Goal: Task Accomplishment & Management: Manage account settings

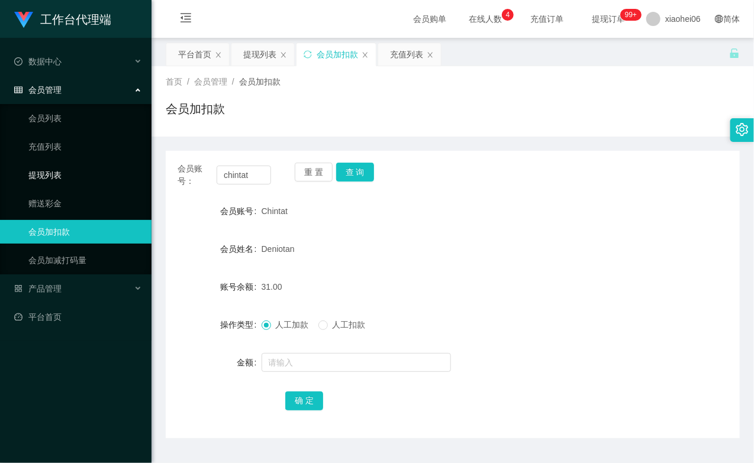
click at [59, 172] on link "提现列表" at bounding box center [85, 175] width 114 height 24
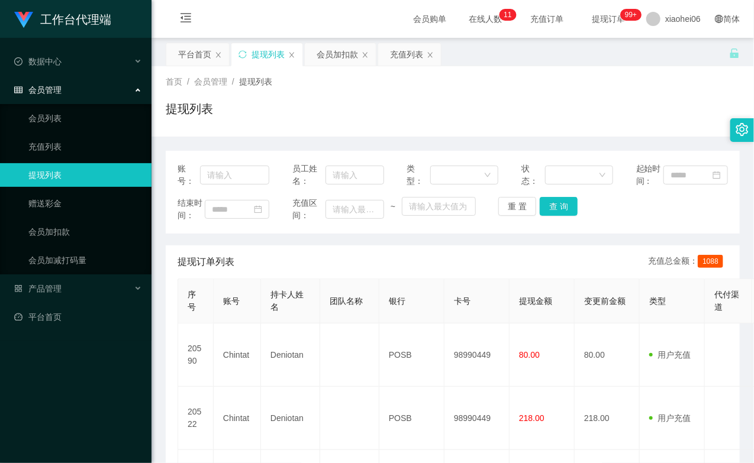
click at [585, 99] on div "首页 / 会员管理 / 提现列表 / 提现列表" at bounding box center [453, 101] width 574 height 51
click at [67, 227] on link "会员加扣款" at bounding box center [85, 232] width 114 height 24
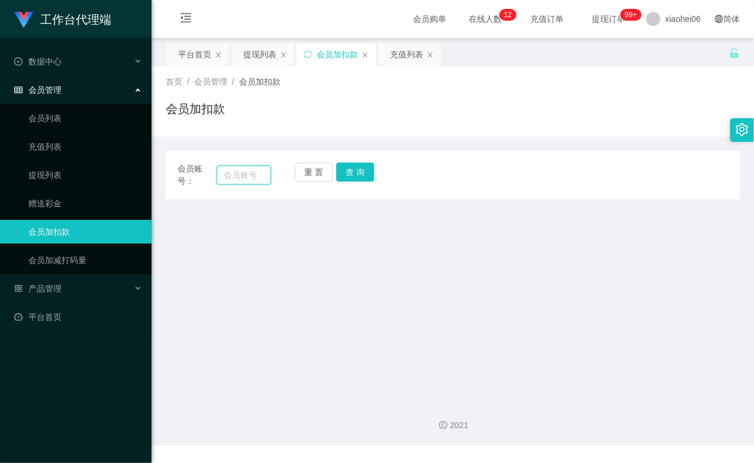
click at [246, 179] on input "text" at bounding box center [244, 175] width 54 height 19
paste input "chintat"
type input "chintat"
click at [362, 170] on button "查 询" at bounding box center [355, 172] width 38 height 19
click at [362, 170] on div "重 置 查 询" at bounding box center [341, 175] width 93 height 25
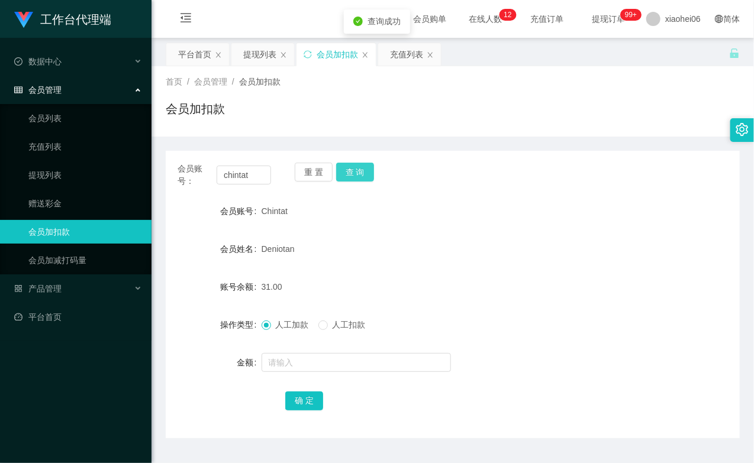
drag, startPoint x: 362, startPoint y: 170, endPoint x: 350, endPoint y: 336, distance: 166.0
click at [362, 172] on button "查 询" at bounding box center [355, 172] width 38 height 19
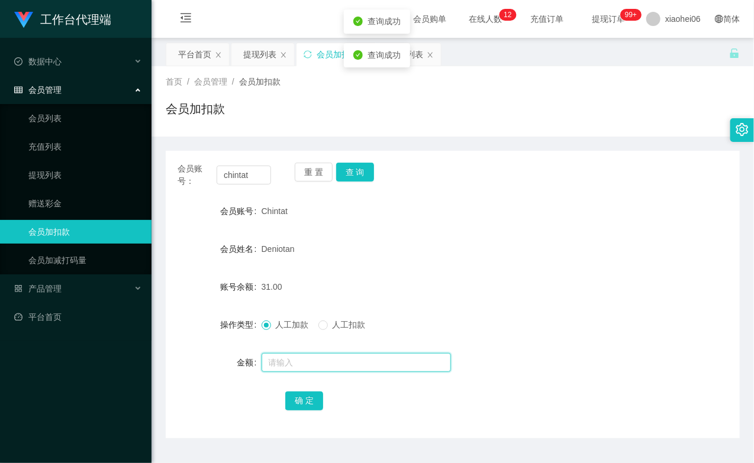
click at [333, 360] on input "text" at bounding box center [356, 362] width 189 height 19
type input "500"
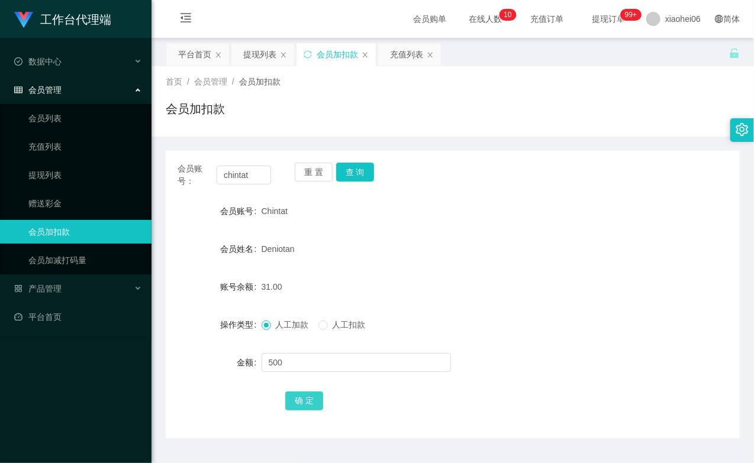
click at [306, 405] on button "确 定" at bounding box center [304, 401] width 38 height 19
drag, startPoint x: 462, startPoint y: 273, endPoint x: 606, endPoint y: 86, distance: 236.3
click at [463, 273] on form "会员账号 Chintat 会员姓名 Deniotan 账号余额 531.00 操作类型 人工加款 人工扣款 金额 确 定" at bounding box center [453, 305] width 574 height 213
click at [235, 174] on input "chintat" at bounding box center [244, 175] width 54 height 19
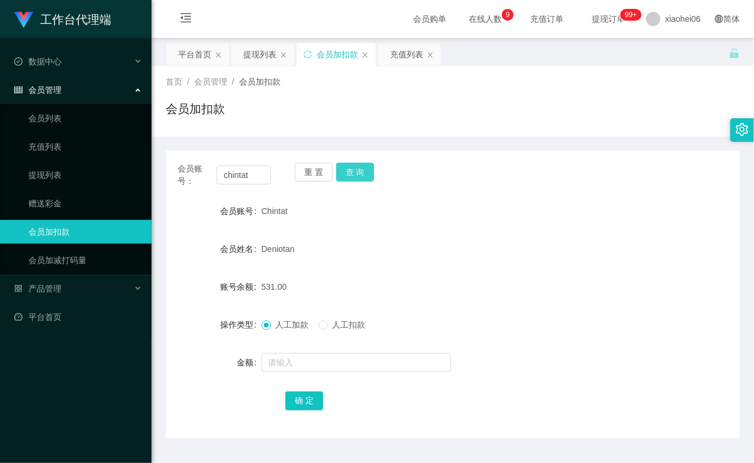
click at [358, 172] on button "查 询" at bounding box center [355, 172] width 38 height 19
click at [358, 172] on div "重 置 查 询" at bounding box center [341, 175] width 93 height 25
click at [358, 172] on button "查 询" at bounding box center [355, 172] width 38 height 19
drag, startPoint x: 425, startPoint y: 226, endPoint x: 377, endPoint y: 231, distance: 48.2
click at [425, 227] on form "会员账号 Chintat 会员姓名 Deniotan 账号余额 531.00 操作类型 人工加款 人工扣款 金额 确 定" at bounding box center [453, 305] width 574 height 213
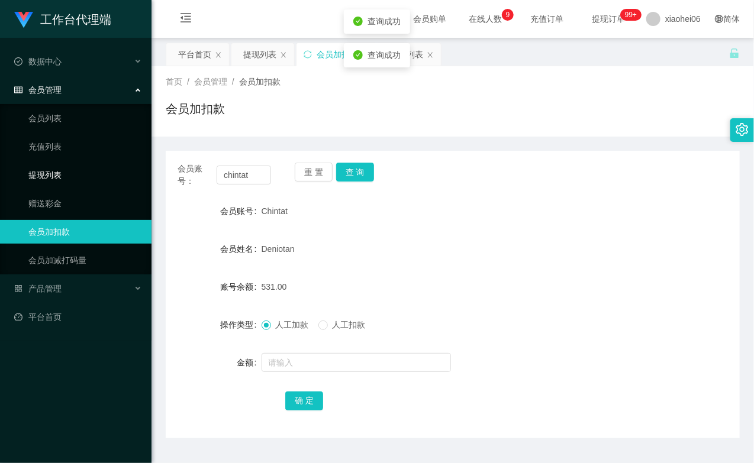
click at [66, 170] on link "提现列表" at bounding box center [85, 175] width 114 height 24
